Goal: Task Accomplishment & Management: Use online tool/utility

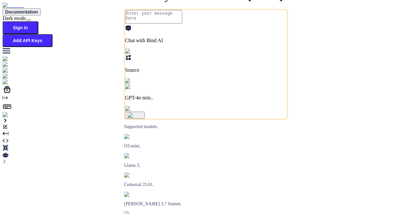
click at [10, 118] on img at bounding box center [12, 115] width 18 height 6
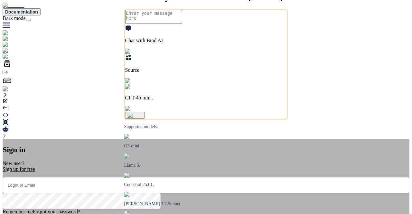
click at [72, 139] on div "Sign in New user? Sign up for free Remember me Forgot your password? Sign In or…" at bounding box center [206, 206] width 407 height 134
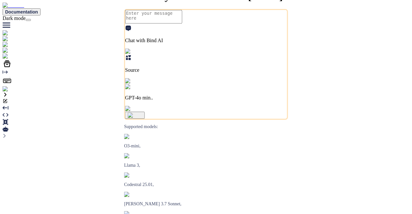
click at [10, 59] on img at bounding box center [24, 56] width 42 height 6
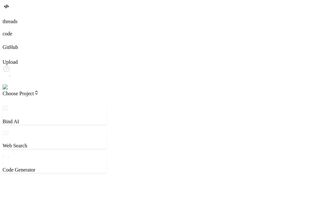
drag, startPoint x: 118, startPoint y: 137, endPoint x: 163, endPoint y: 137, distance: 45.4
click at [163, 137] on div "Bind AI Web Search Created with Pixso. Code Generator ‌ ‌ ‌ ‌ ‌ ‌ ‌ ‌ ‌ ‌ ‌ ‌ ‌…" at bounding box center [83, 205] width 161 height 198
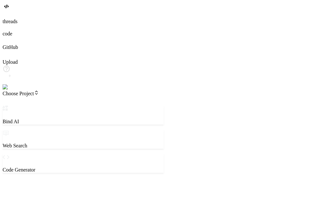
type textarea "x"
click at [60, 178] on textarea at bounding box center [31, 185] width 57 height 14
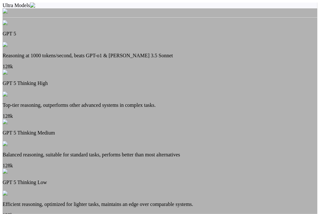
click at [164, 102] on p "Top-tier reasoning, outperforms other advanced systems in complex tasks." at bounding box center [160, 105] width 314 height 6
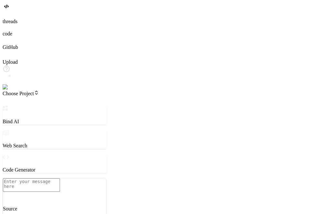
paste textarea "Generate a modern responsive personal portfolio website using React and Tailwin…"
click at [56, 178] on textarea at bounding box center [31, 185] width 57 height 14
type textarea "x"
type textarea "Generate a modern responsive personal portfolio website using React and Tailwin…"
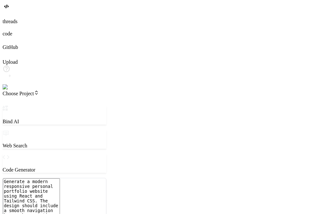
type textarea "x"
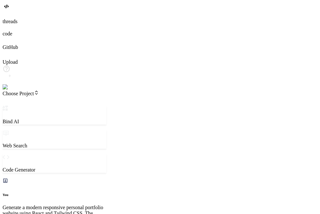
scroll to position [196, 0]
type textarea "x"
type textarea "o"
type textarea "x"
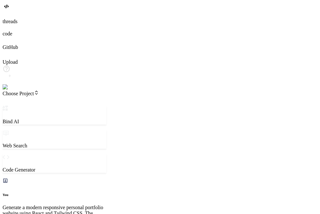
type textarea "ok"
type textarea "x"
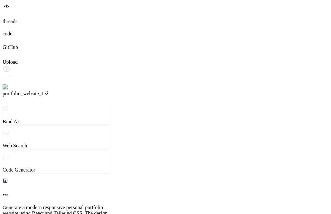
scroll to position [12, 0]
type textarea "x"
type textarea "} } }, plugins: [] }"
type textarea "x"
type textarea "export default { plugins: { tailwindcss: {}, autoprefixer: {} } }"
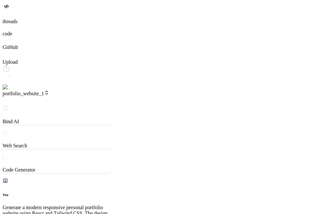
type textarea "x"
type textarea "import { defineConfig } from "vite"; import react from "@vitejs/plugin-react"; …"
type textarea "x"
type textarea "</React.StrictMode> );"
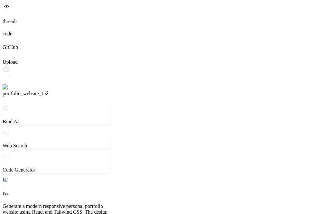
type textarea "x"
type textarea "}"
type textarea "x"
type textarea "</section> </main> <Footer /> </div> ); }"
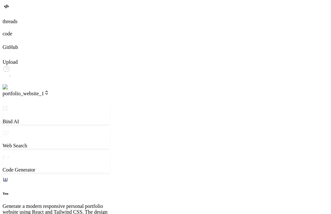
type textarea "x"
type textarea "))} </div> </div> </div> )} </header> ); }"
type textarea "x"
type textarea "</div> </div> </div> ); }"
type textarea "x"
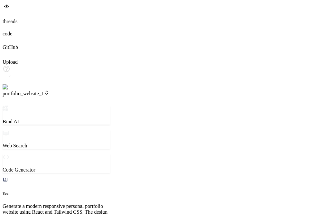
type textarea "); }"
type textarea "x"
type textarea "</div> </div> ))} </div> </div> ); }"
type textarea "x"
type textarea "} } }, plugins: [] }"
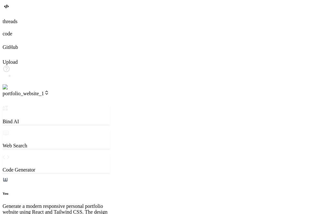
type textarea "x"
type textarea "export default { plugins: { tailwindcss: {}, autoprefixer: {} } }"
type textarea "x"
type textarea "import { defineConfig } from "vite"; import react from "@vitejs/plugin-react"; …"
type textarea "x"
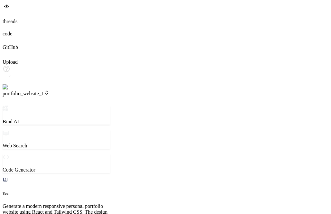
type textarea "x"
type textarea "</React.StrictMode> );"
type textarea "x"
type textarea "</section> </main> <Footer /> </div> ); }"
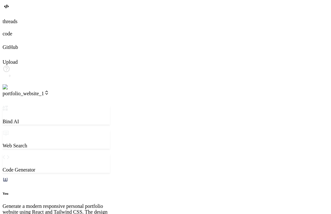
type textarea "x"
type textarea "))} </div> </div> </div> )} </header> ); }"
type textarea "x"
type textarea "</div> </div> </div> ); }"
type textarea "x"
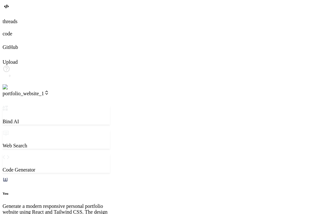
type textarea "); }"
type textarea "x"
type textarea "</div> </div> ))} </div> </div> ); }"
type textarea "x"
type textarea "</button> </div> </form> </div> ); }"
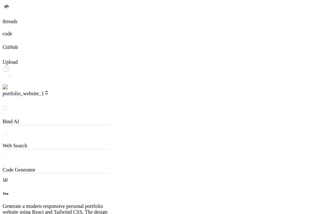
type textarea "x"
type textarea "items-center gap-2 text-sm hover:underline"> Back to top <ArrowUp className="h-…"
type textarea "x"
type textarea "photo-1451187580459-43490279c0fa?w=900&h=600&fit=crop&q=80", tags: ["Node.js", …"
type textarea "x"
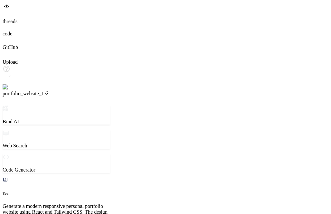
type textarea "category: "Testing", items: ["Jest", "React Testing Library", "Playwright", "Cy…"
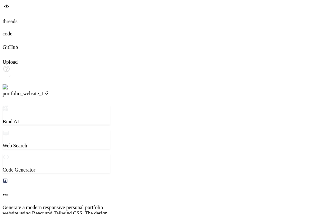
type textarea "x"
type textarea "items: ["Jest", "React Testing Library", "Playwright", "Cypress"] } ];"
type textarea "x"
type textarea "", "Cypress"] } ];"
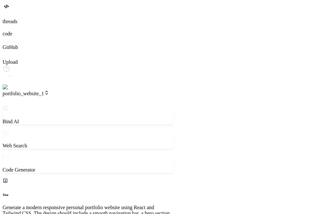
type textarea "x"
type textarea "Testing Library", "Playwright", "Cypress"] } ];"
type textarea "x"
type textarea "Library", "Playwright", "Cypress"] } ];"
type textarea "x"
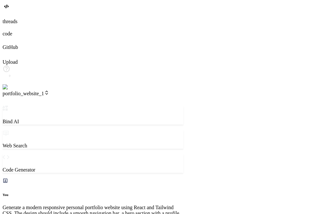
type textarea ""] } ];"
type textarea "x"
type textarea ""] } ];"
type textarea "x"
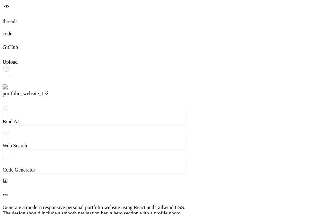
type textarea "x"
type textarea "items: ["Jest", "React Testing Library", "Playwright", "Cypress"] } ];"
type textarea "x"
type textarea "} ];"
type textarea "x"
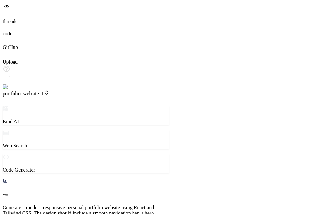
type textarea "items: ["Jest", "React Testing Library", "Playwright", "Cypress"] } ];"
type textarea "x"
type textarea ""Cypress"] } ];"
type textarea "x"
type textarea "];"
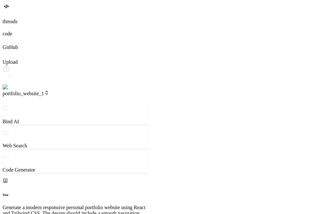
type textarea "x"
type textarea "CD", "Monitoring"] }, { category: "Testing", items: ["Jest", "React Testing Lib…"
type textarea "x"
type textarea "}, { category: "Testing", items: ["Jest", "React Testing Library", "Playwright"…"
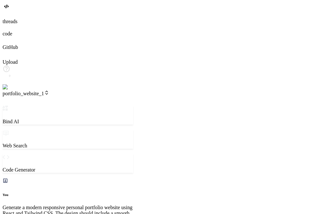
type textarea "x"
type textarea "category: "Testing", items: ["Jest", "React Testing Library", "Playwright", "Cy…"
drag, startPoint x: 122, startPoint y: 103, endPoint x: 132, endPoint y: 108, distance: 11.2
click at [131, 108] on div "Bind AI Web Search Created with Pixso. Code Generator You Generate a modern res…" at bounding box center [67, 205] width 129 height 198
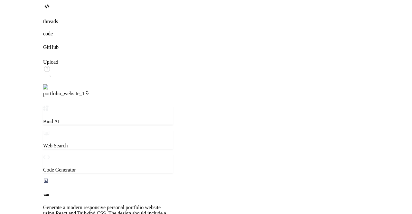
scroll to position [315, 0]
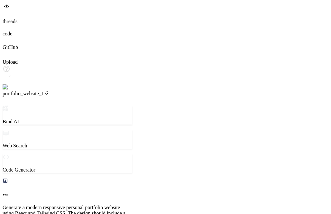
type textarea "x"
type textarea "} ];"
type textarea "x"
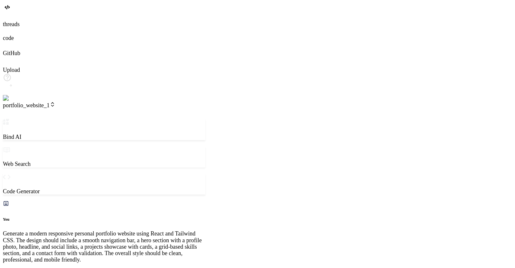
scroll to position [219, 0]
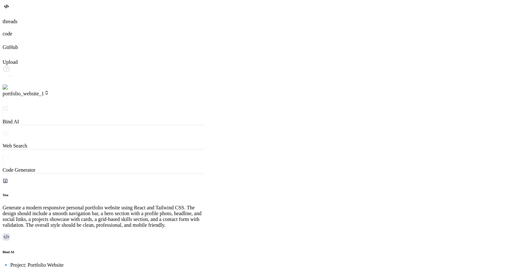
type textarea "x"
type textarea "];"
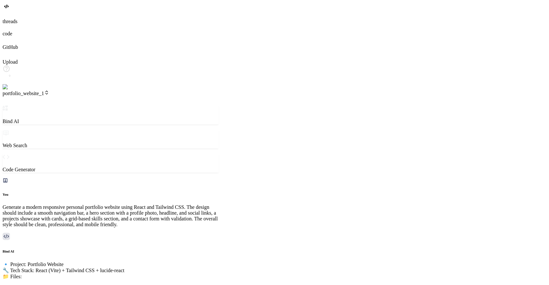
scroll to position [0, 0]
click at [5, 17] on icon at bounding box center [4, 16] width 3 height 3
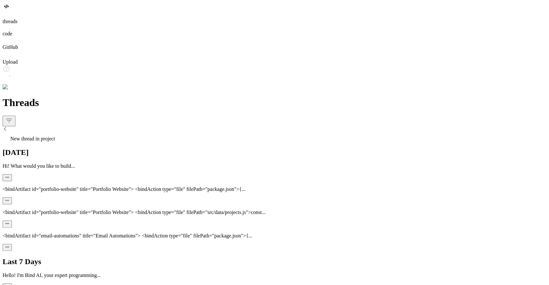
click at [55, 136] on span "New thread in project" at bounding box center [32, 138] width 45 height 5
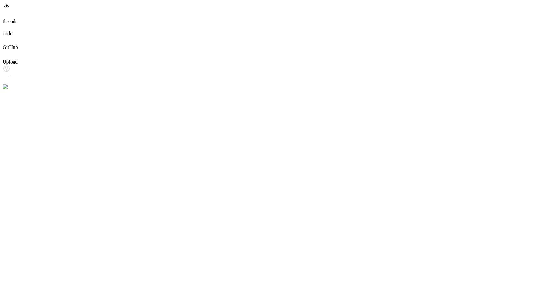
scroll to position [252, 0]
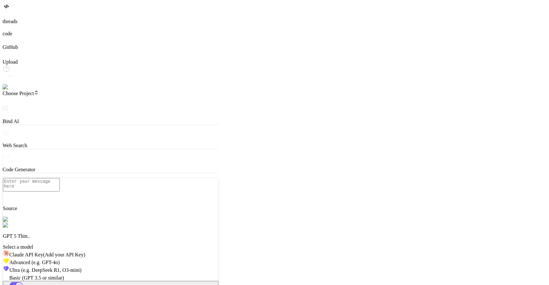
click at [81, 214] on div at bounding box center [111, 245] width 216 height 0
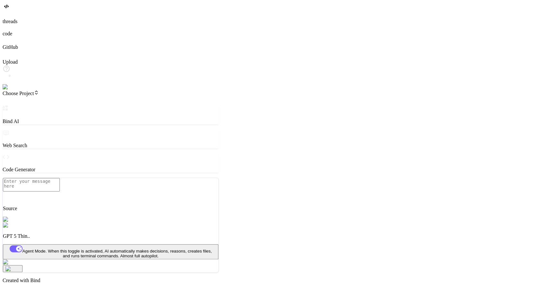
click at [60, 192] on textarea at bounding box center [31, 185] width 57 height 14
paste textarea "Build a modern responsive business agency website using React and Tailwind CSS.…"
type textarea "x"
type textarea "Build a modern responsive business agency website using React and Tailwind CSS.…"
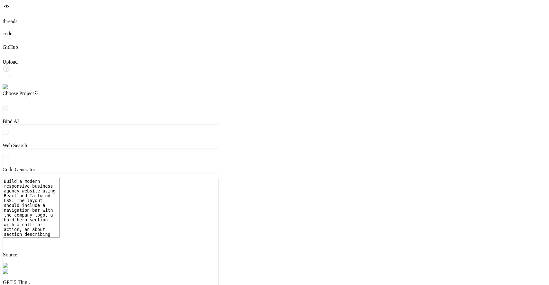
type textarea "x"
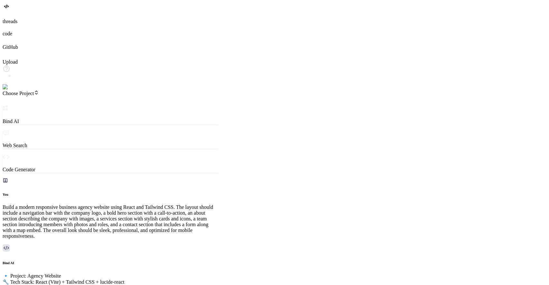
type textarea "x"
type textarea "o"
type textarea "x"
type textarea "ok"
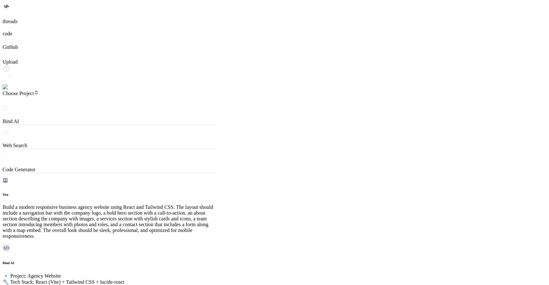
scroll to position [34, 0]
type textarea "x"
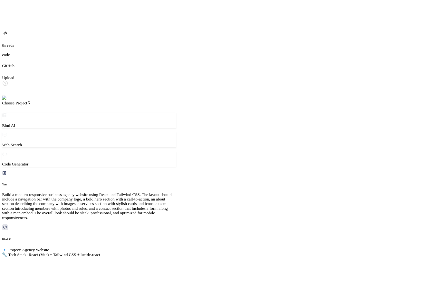
scroll to position [101, 0]
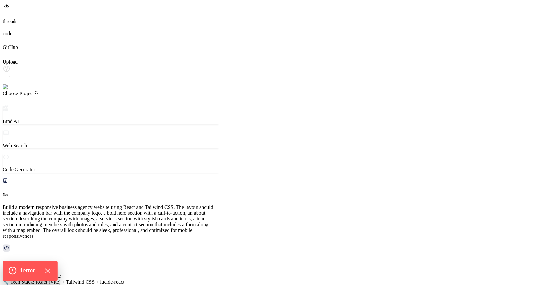
click at [24, 214] on span "1 error" at bounding box center [27, 271] width 15 height 8
type textarea "x"
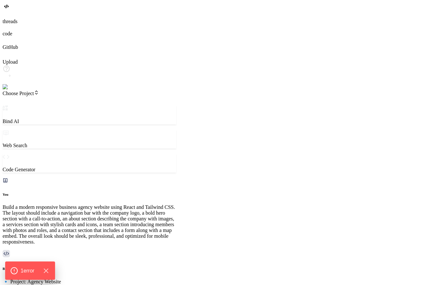
scroll to position [123, 0]
click at [51, 214] on icon "Hide Errors" at bounding box center [47, 271] width 8 height 8
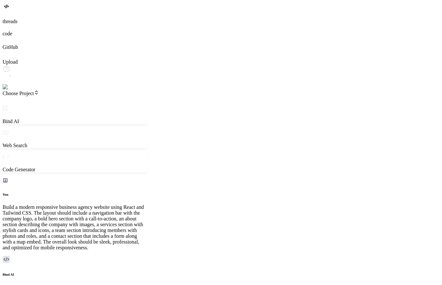
scroll to position [159, 0]
type textarea "x"
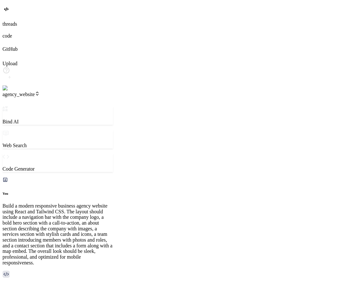
scroll to position [269, 0]
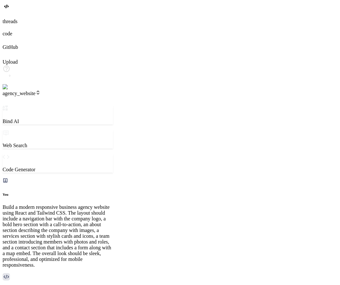
type textarea "x"
type textarea "</html>"
type textarea "x"
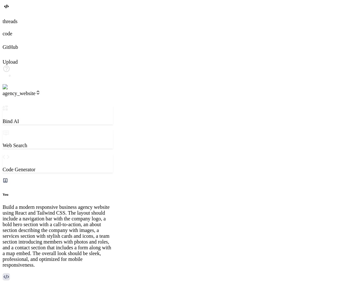
type textarea "export default { plugins: { tailwindcss: {}, autoprefixer: {} } };"
type textarea "x"
type textarea "import { defineConfig } from "vite"; import react from "@vitejs/plugin-react"; …"
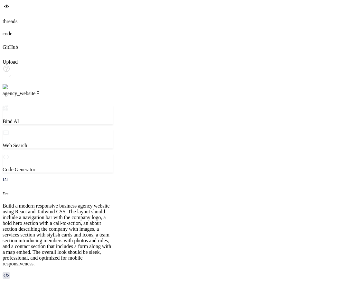
scroll to position [405, 0]
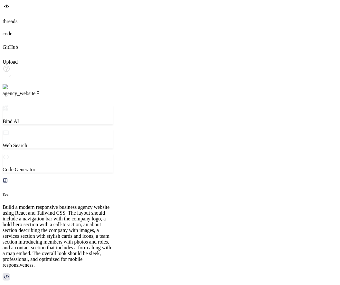
type textarea "x"
type textarea "px-3 py-1 text-sm font-medium text-brand-700 ring-1 ring-brand-200; } }"
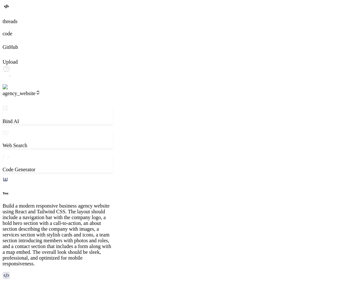
scroll to position [0, 184]
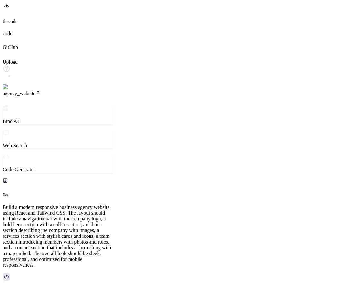
type textarea "x"
type textarea "</React.StrictMode> );"
type textarea "x"
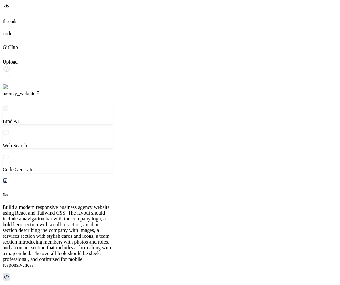
type textarea "x"
type textarea "); }"
type textarea "x"
type textarea "</div> ); }"
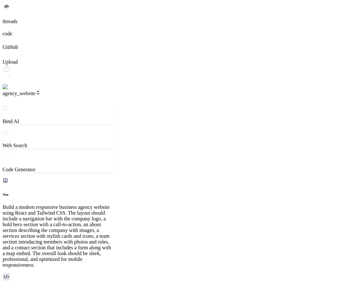
scroll to position [0, 358]
type textarea "x"
type textarea "</div> )} </header> ); }"
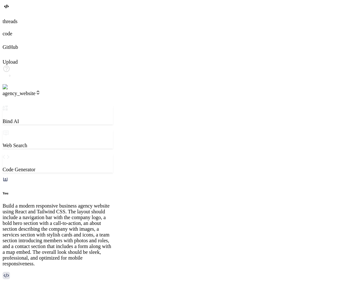
type textarea "x"
type textarea "to-transparent" /> </section> ); }"
type textarea "x"
type textarea "</div> </Container> </section> ); }"
type textarea "x"
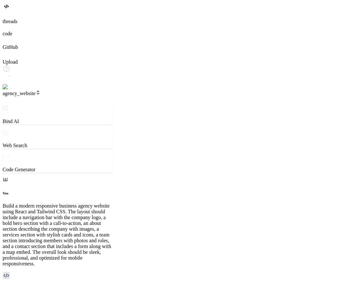
type textarea "</div> </article> ))} </div> </Container> </section> ); }"
type textarea "x"
type textarea "export default { plugins: { tailwindcss: {}, autoprefixer: {} } };"
type textarea "x"
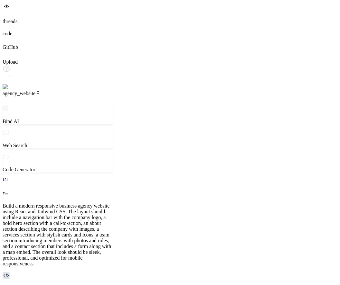
type textarea "import { defineConfig } from "vite"; import react from "@vitejs/plugin-react"; …"
type textarea "x"
type textarea "px-3 py-1 text-sm font-medium text-brand-700 ring-1 ring-brand-200; } }"
type textarea "x"
type textarea "<About /> <Services /> <Team /> <Contact /> </main> <Footer /> </div> ); }"
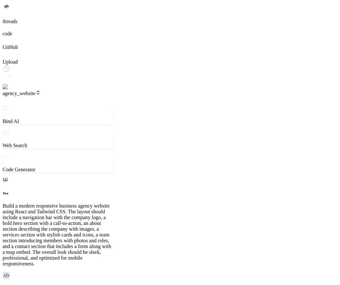
type textarea "x"
type textarea "); }"
type textarea "x"
type textarea "</div> ); }"
type textarea "x"
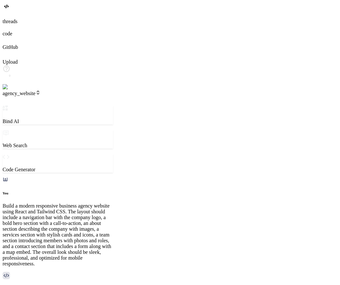
type textarea "</div> )} </header> ); }"
type textarea "x"
type textarea "to-transparent" /> </section> ); }"
type textarea "x"
type textarea "</div> </Container> </section> ); }"
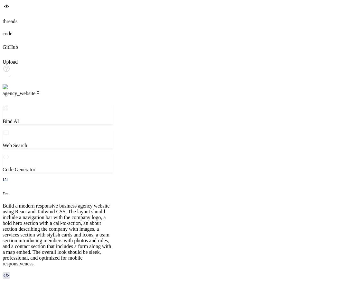
type textarea "x"
type textarea "</div> </article> ))} </div> </Container> </section> ); }"
type textarea "x"
type textarea "Orbit Agency. All rights reserved. </div> </Container> </footer> ); }"
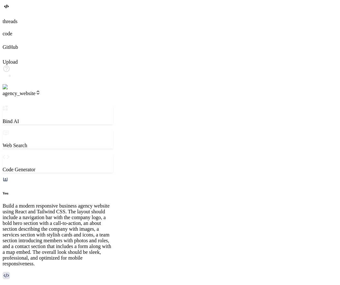
type textarea "x"
type textarea ""Paid, social, and lifecycle campaigns powered by analytics and experiments.", …"
type textarea "x"
type textarea "linkedin: "#", email: "maya@orbit.agency" } ]; export default team;"
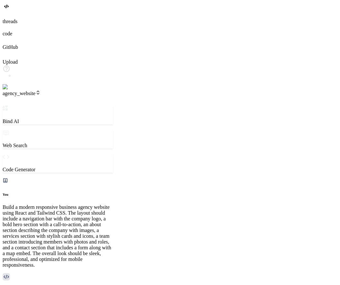
scroll to position [596, 0]
type textarea "x"
type textarea "} ]; export default team;"
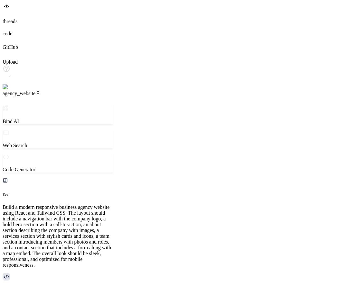
type textarea "x"
type textarea "linkedin: "#", email: "maya@orbit.agency" } ]; export default team;"
drag, startPoint x: 36, startPoint y: 186, endPoint x: 71, endPoint y: 197, distance: 36.4
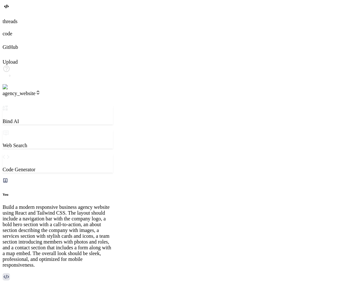
copy div "https://agencywebsite-mauve.vercel.app"
click at [10, 90] on img at bounding box center [13, 87] width 21 height 6
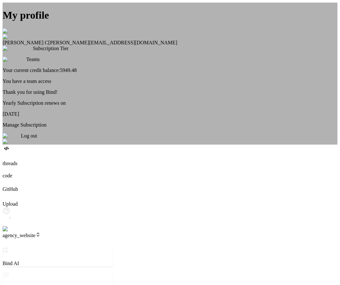
click at [156, 139] on div "Log out" at bounding box center [170, 136] width 335 height 6
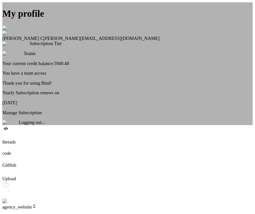
scroll to position [217, 0]
type textarea "x"
type textarea "} ]; export default team;"
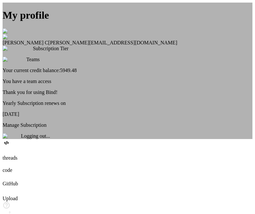
scroll to position [210, 0]
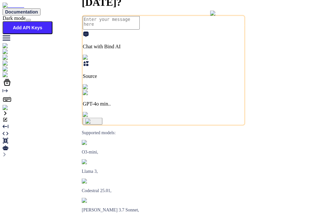
type textarea "x"
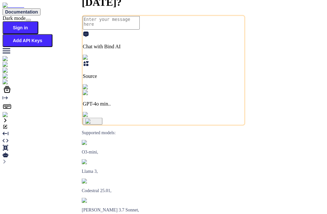
click at [9, 118] on img at bounding box center [12, 115] width 18 height 6
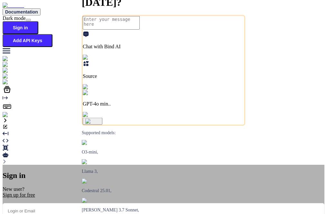
click at [138, 203] on input "email" at bounding box center [164, 211] width 322 height 16
type input "[EMAIL_ADDRESS][DOMAIN_NAME]"
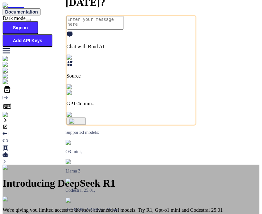
click at [18, 165] on img at bounding box center [11, 168] width 16 height 6
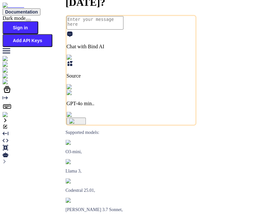
click at [8, 118] on img at bounding box center [12, 115] width 18 height 6
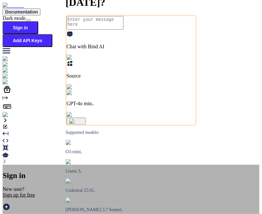
type textarea "x"
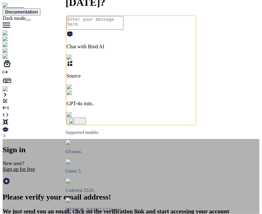
type input "app30@"
type textarea "x"
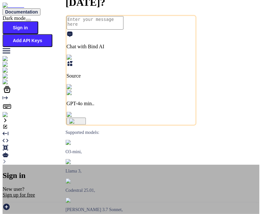
type input "[EMAIL_ADDRESS][DOMAIN_NAME]"
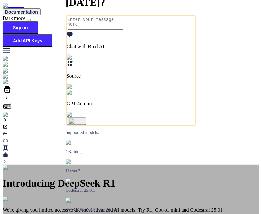
type textarea "x"
click at [182, 165] on div "Introducing DeepSeek R1 We're giving you limited access to the most advanced AI…" at bounding box center [131, 207] width 257 height 85
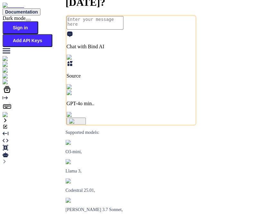
click at [11, 118] on img at bounding box center [12, 115] width 18 height 6
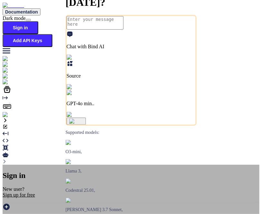
type input "[EMAIL_ADDRESS][DOMAIN_NAME]"
type textarea "x"
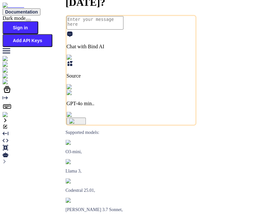
type textarea "x"
click at [9, 118] on img at bounding box center [12, 115] width 18 height 6
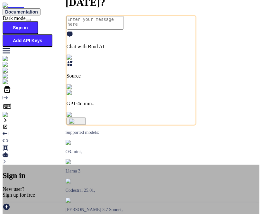
type input "[EMAIL_ADDRESS][DOMAIN_NAME]"
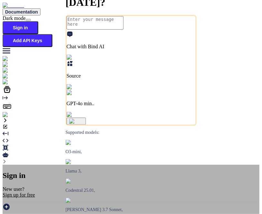
type textarea "x"
drag, startPoint x: 142, startPoint y: 117, endPoint x: 122, endPoint y: 118, distance: 20.6
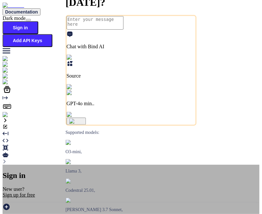
type input "app16@yopmail.com"
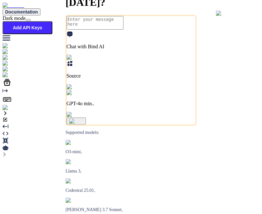
type textarea "x"
